Goal: Task Accomplishment & Management: Manage account settings

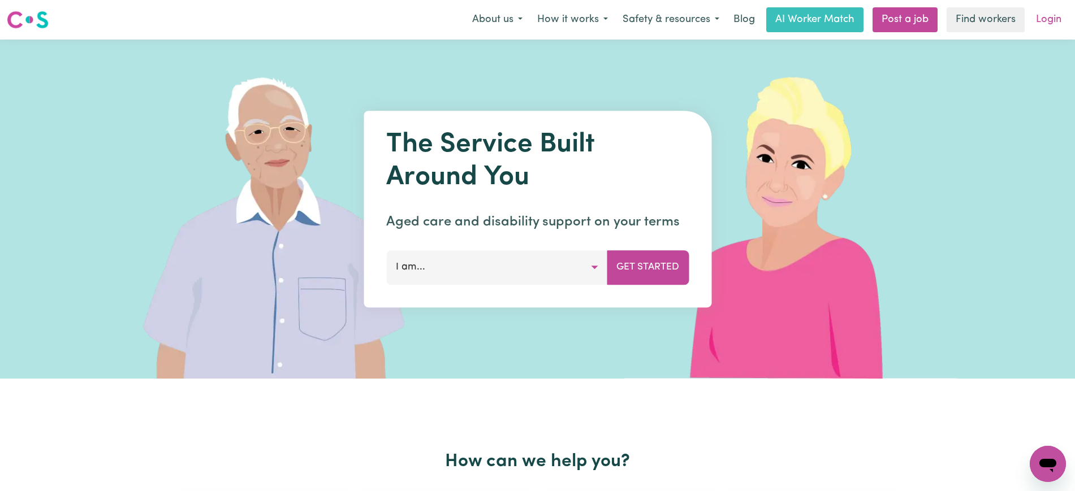
click at [1040, 16] on link "Login" at bounding box center [1048, 19] width 39 height 25
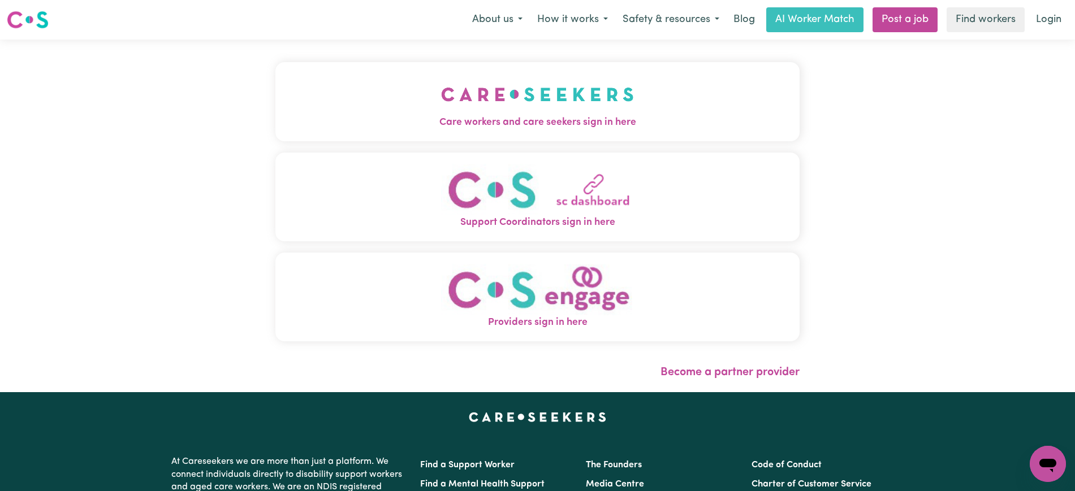
click at [581, 81] on img "Care workers and care seekers sign in here" at bounding box center [537, 95] width 193 height 42
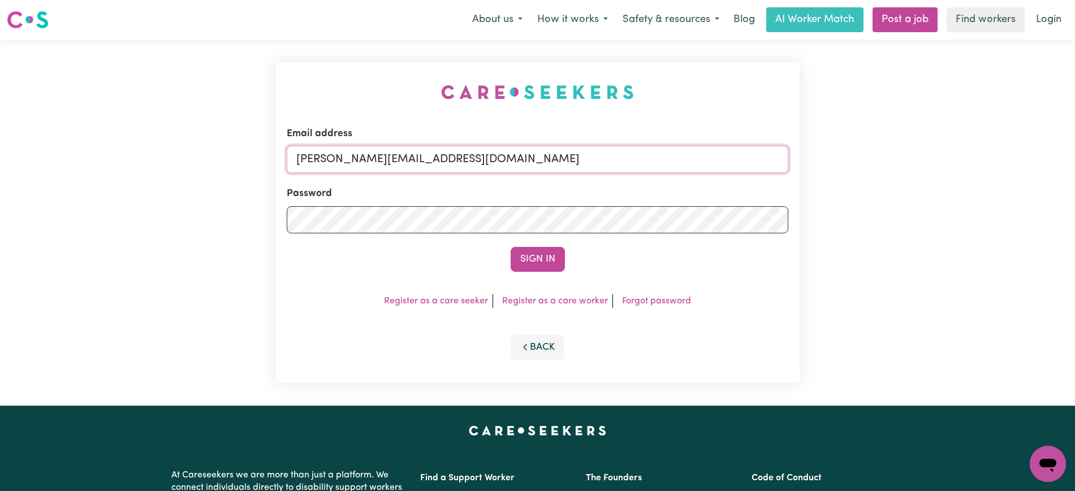
click at [545, 158] on input "yvonne@careseekers.com.au" at bounding box center [538, 159] width 502 height 27
drag, startPoint x: 365, startPoint y: 158, endPoint x: 956, endPoint y: 171, distance: 590.6
click at [956, 171] on div "Email address SUPERUSER~1047182563@qq.com Password Sign In Register as a care s…" at bounding box center [537, 223] width 1075 height 366
type input "superuser~radmiladinicYS@careseekers.com.au"
click at [532, 264] on button "Sign In" at bounding box center [538, 259] width 54 height 25
